Goal: Navigation & Orientation: Find specific page/section

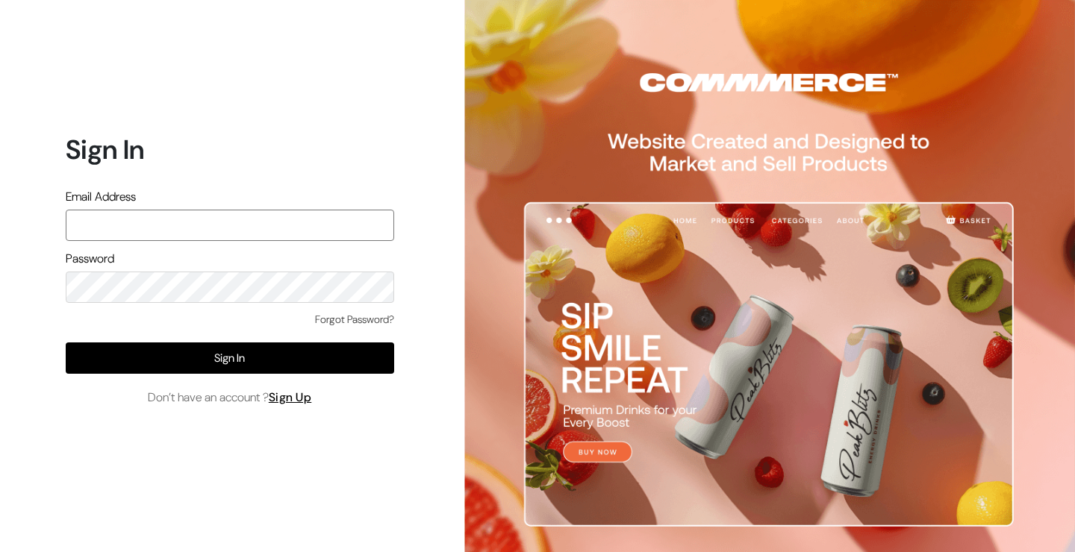
click at [228, 227] on input "text" at bounding box center [230, 225] width 328 height 31
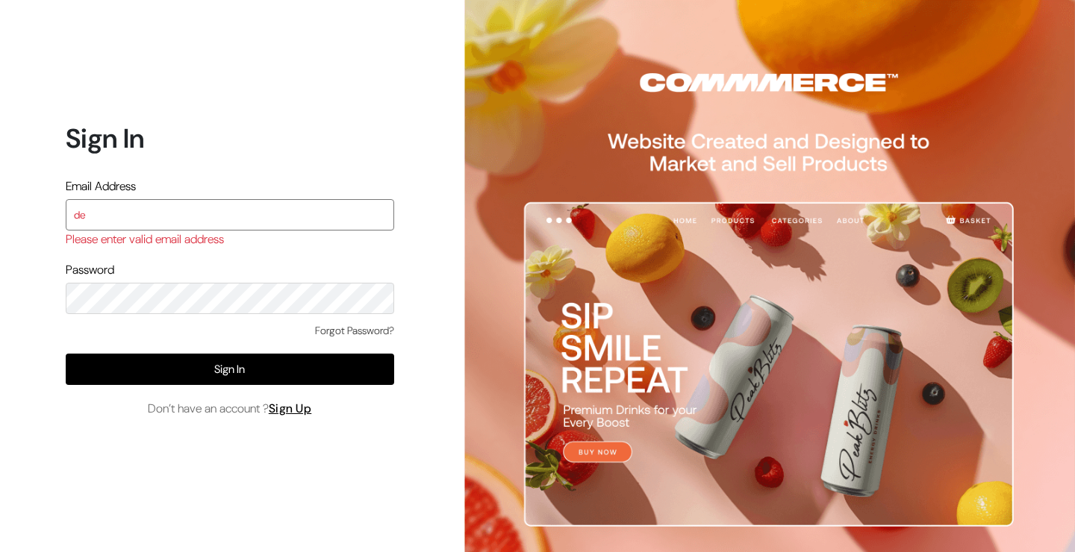
type input "demo@outdocart.in"
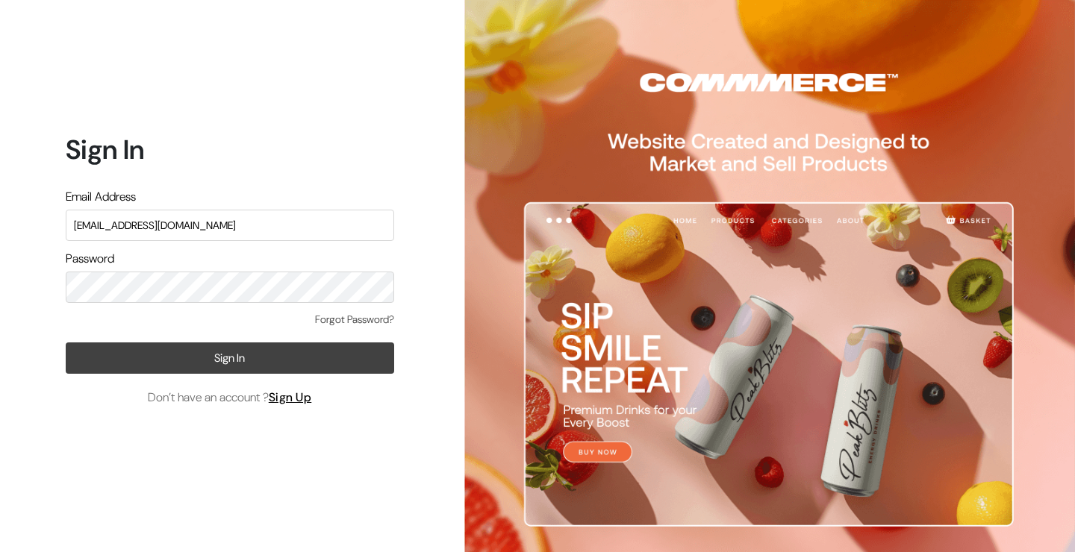
click at [199, 361] on button "Sign In" at bounding box center [230, 358] width 328 height 31
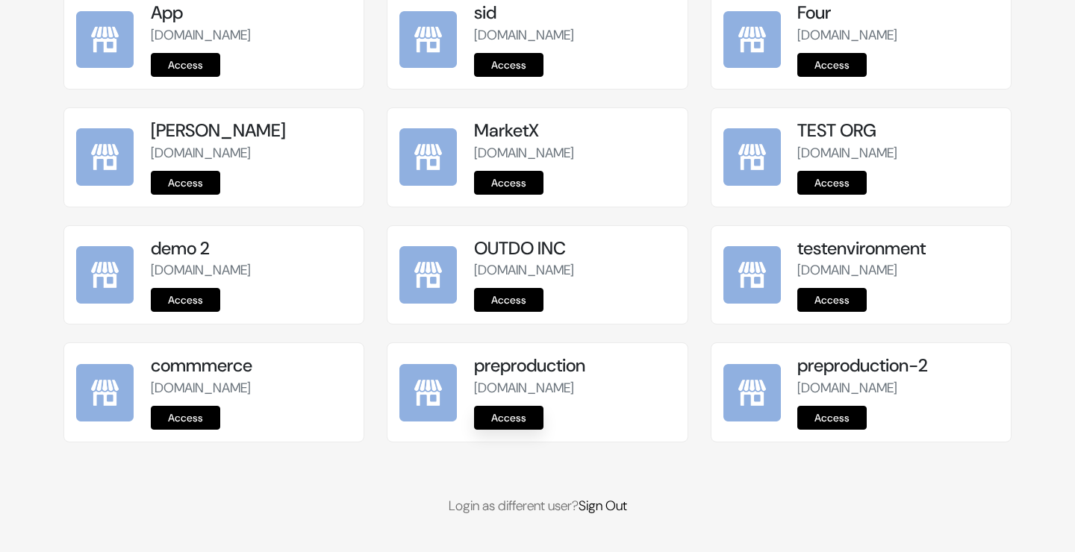
scroll to position [1884, 0]
click at [521, 415] on link "Access" at bounding box center [508, 418] width 69 height 24
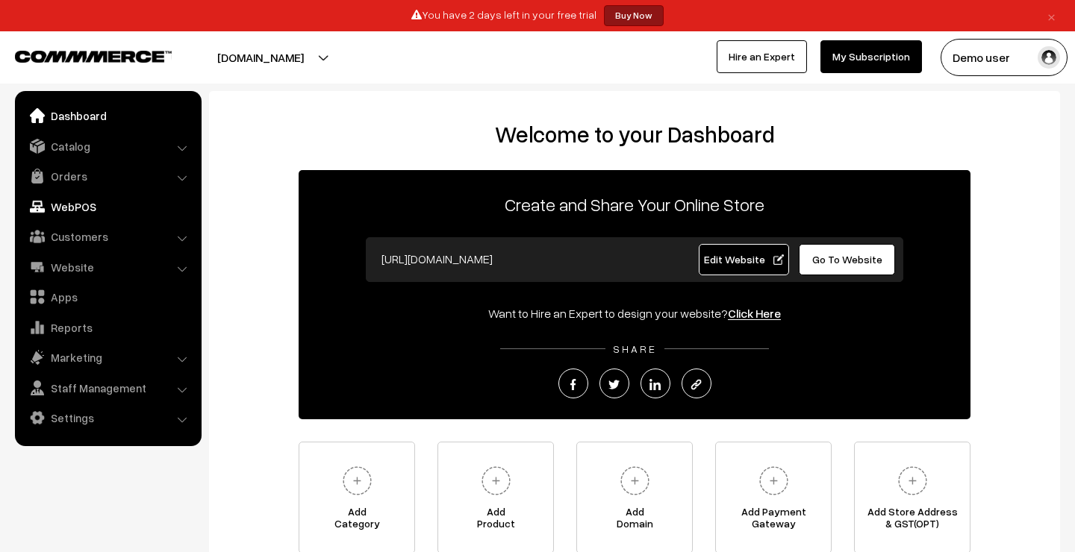
click at [115, 204] on link "WebPOS" at bounding box center [108, 206] width 178 height 27
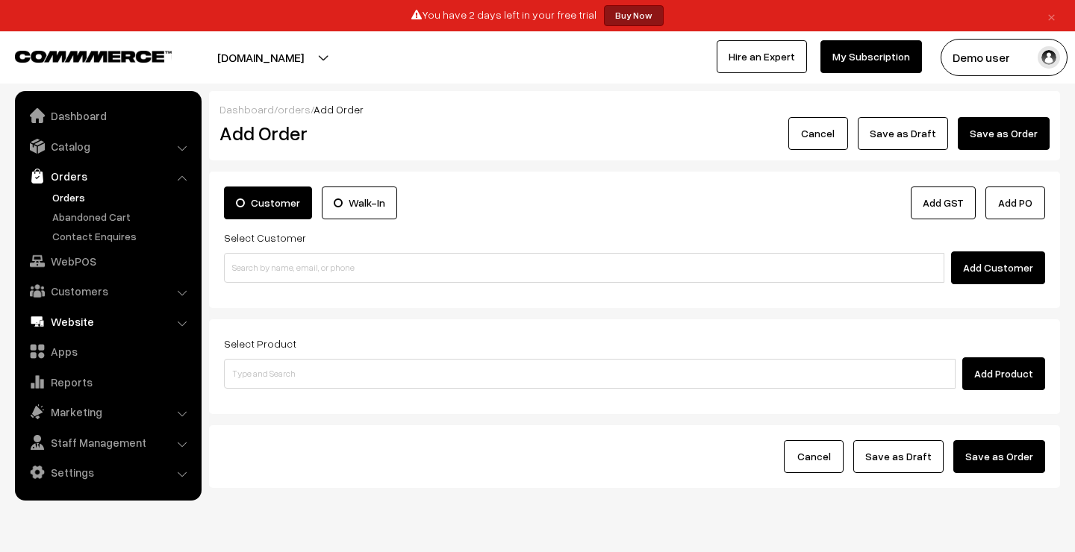
click at [93, 323] on link "Website" at bounding box center [108, 321] width 178 height 27
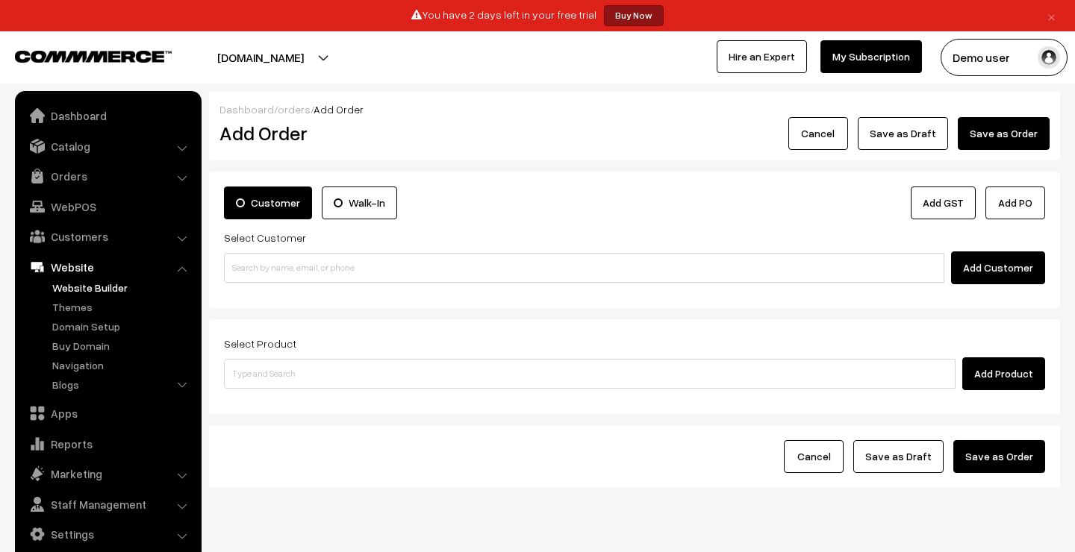
click at [99, 281] on link "Website Builder" at bounding box center [123, 288] width 148 height 16
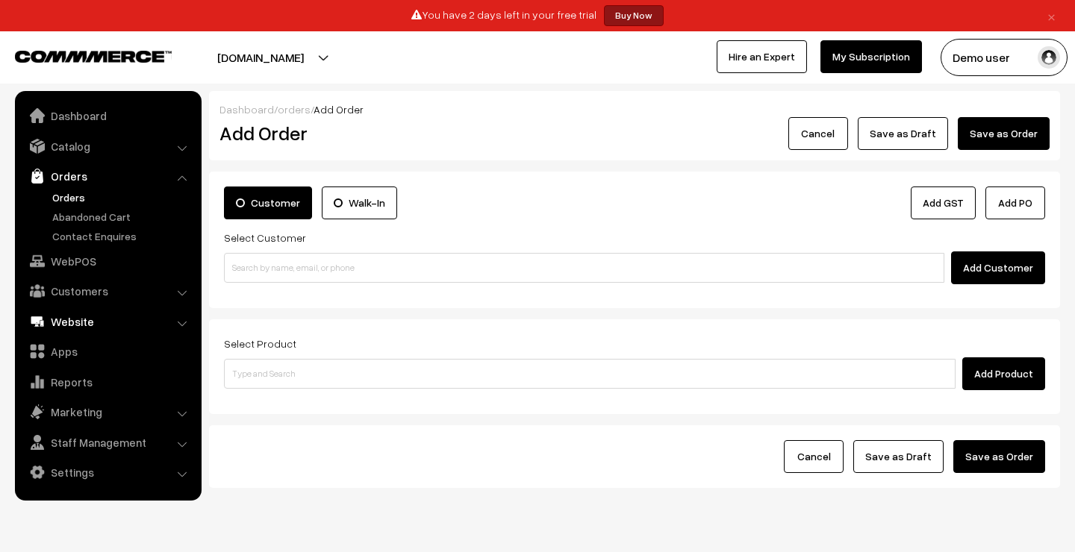
click at [118, 321] on link "Website" at bounding box center [108, 321] width 178 height 27
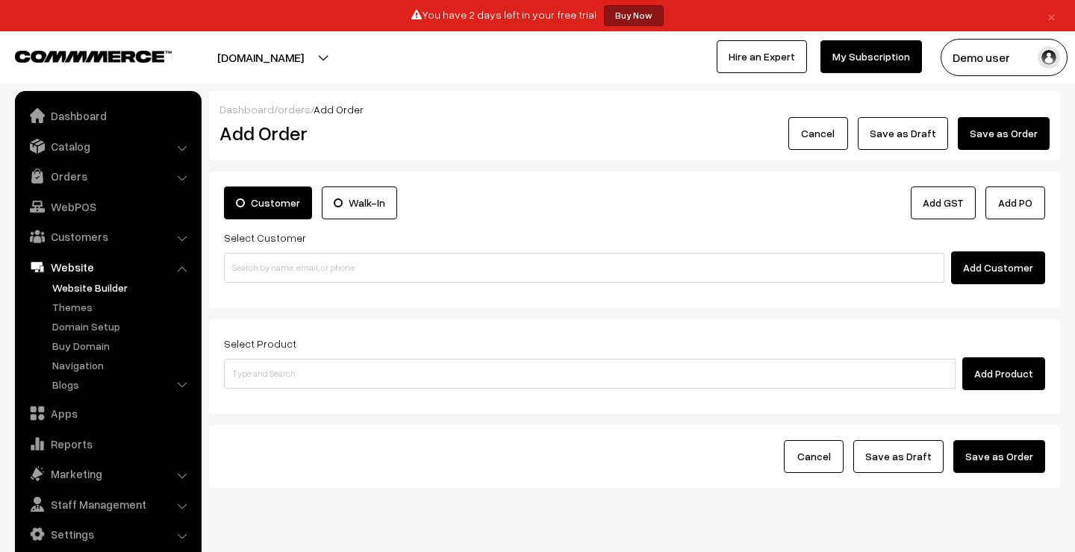
click at [82, 288] on link "Website Builder" at bounding box center [123, 288] width 148 height 16
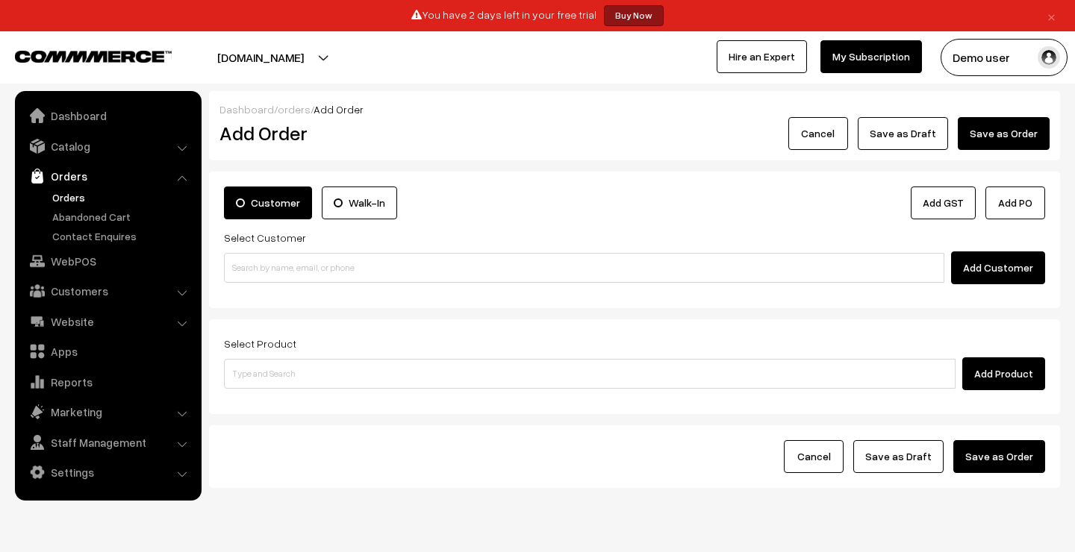
click at [69, 284] on link "Customers" at bounding box center [108, 291] width 178 height 27
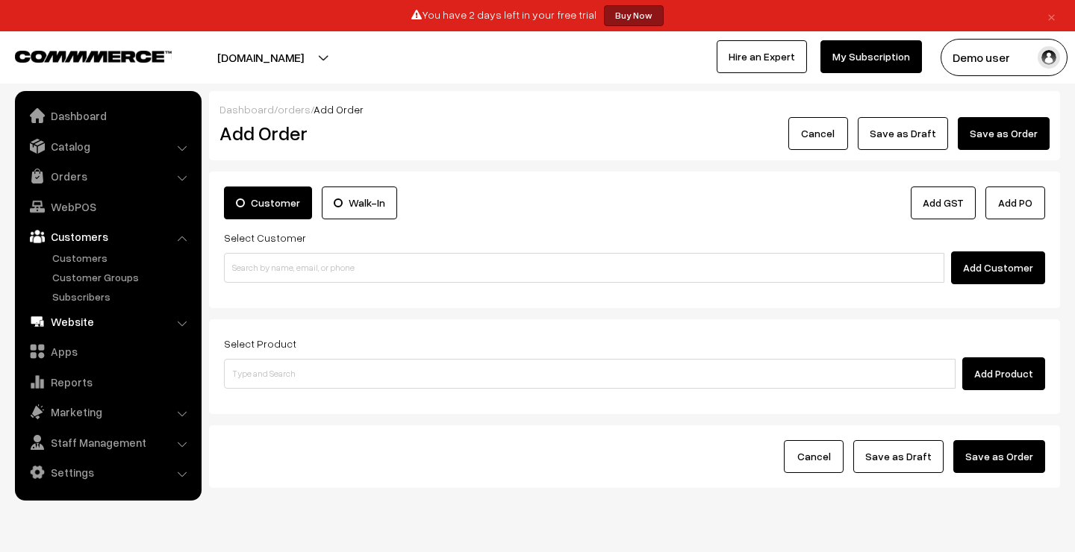
click at [96, 320] on link "Website" at bounding box center [108, 321] width 178 height 27
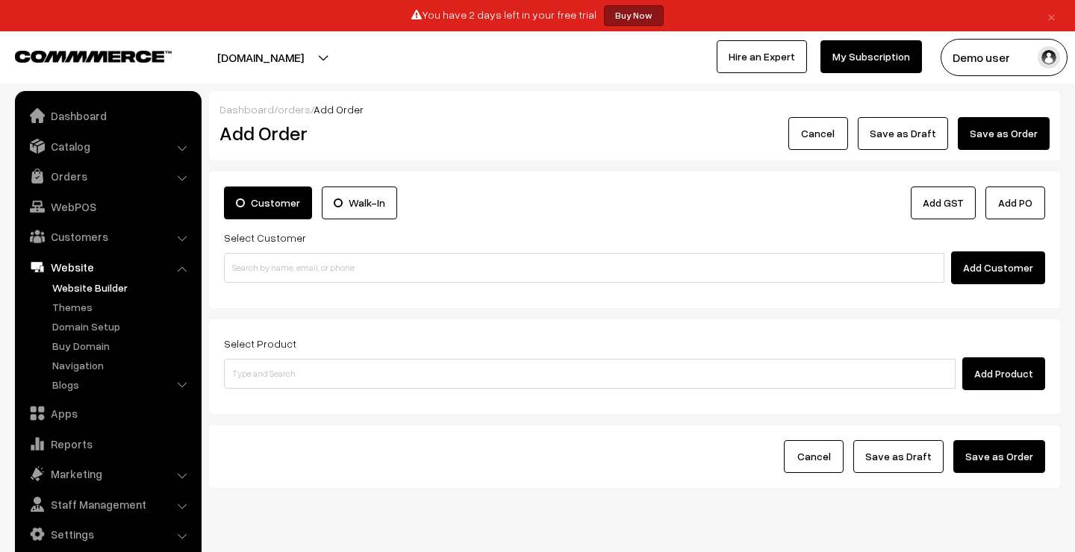
click at [91, 284] on link "Website Builder" at bounding box center [123, 288] width 148 height 16
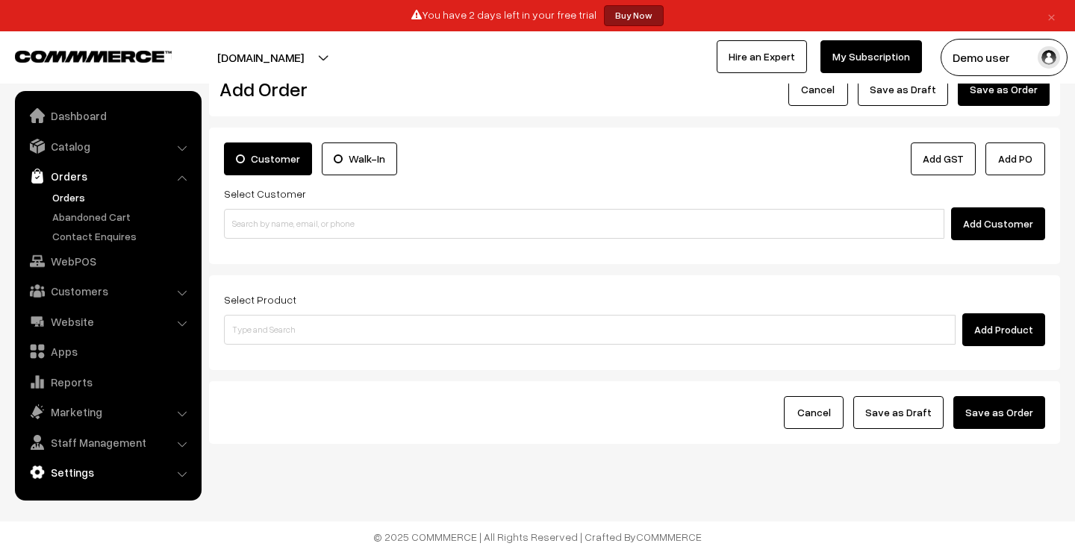
click at [96, 468] on link "Settings" at bounding box center [108, 472] width 178 height 27
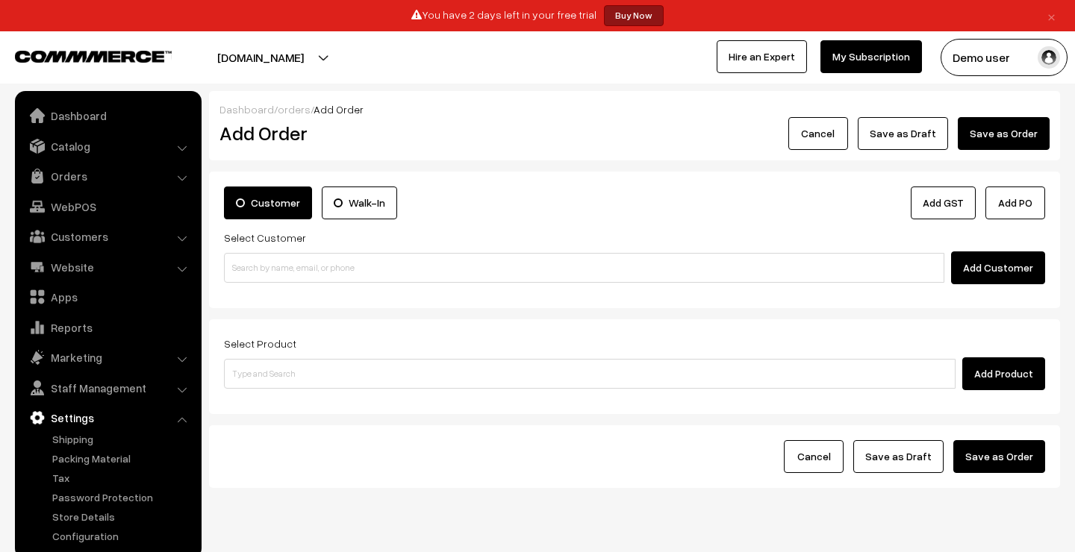
click at [1053, 16] on link "×" at bounding box center [1051, 16] width 20 height 18
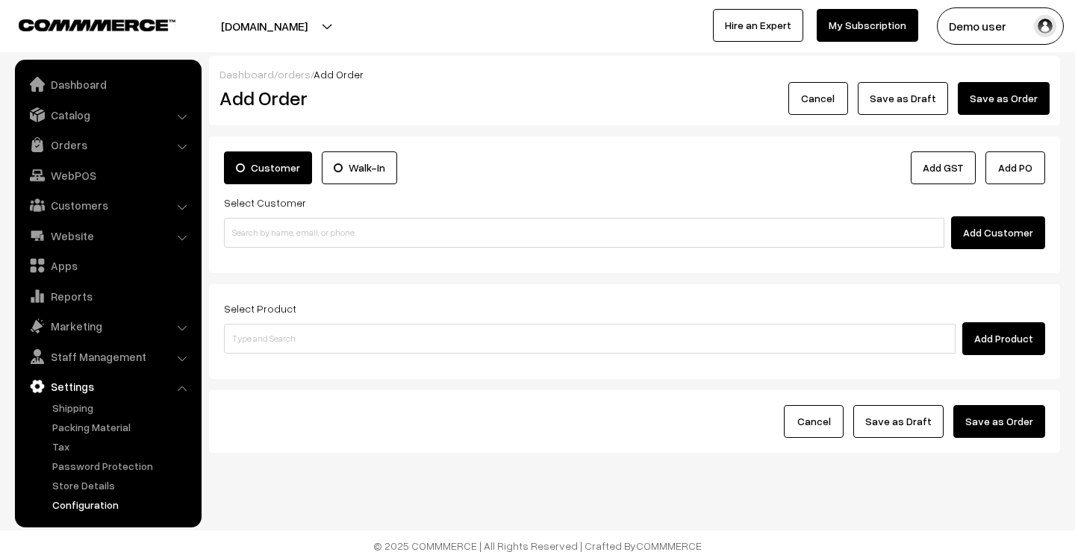
click at [90, 503] on link "Configuration" at bounding box center [123, 505] width 148 height 16
